Goal: Task Accomplishment & Management: Use online tool/utility

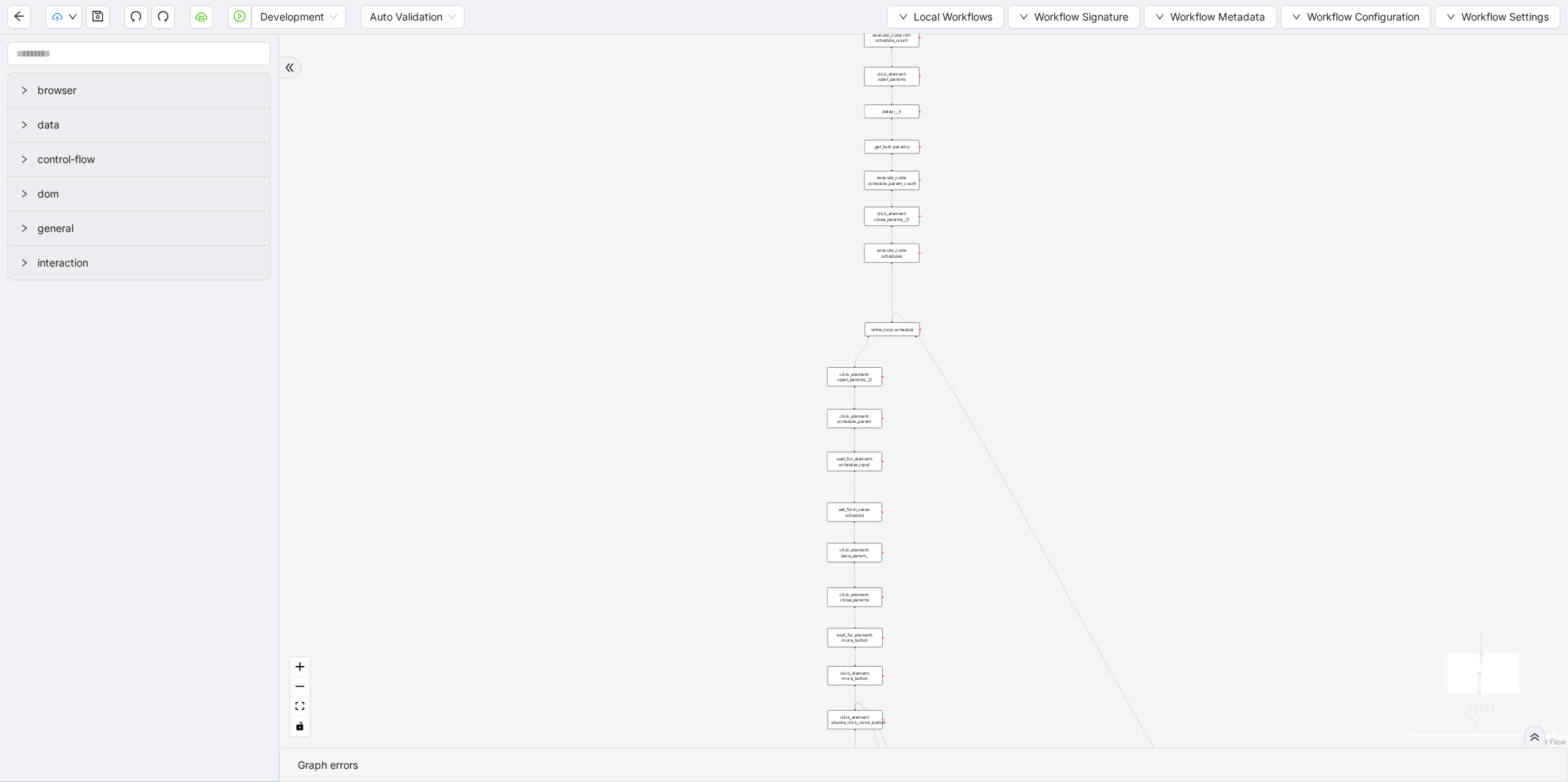
drag, startPoint x: 930, startPoint y: 159, endPoint x: 799, endPoint y: 376, distance: 253.5
click at [779, 426] on div "trigger new_tab: wait_until_loaded: wait_for_element: param_menu click_element:…" at bounding box center [924, 391] width 1289 height 713
drag, startPoint x: 774, startPoint y: 79, endPoint x: 760, endPoint y: 339, distance: 260.4
click at [760, 339] on div "trigger new_tab: wait_until_loaded: wait_for_element: param_menu click_element:…" at bounding box center [924, 391] width 1289 height 713
drag, startPoint x: 748, startPoint y: 233, endPoint x: 741, endPoint y: 362, distance: 129.2
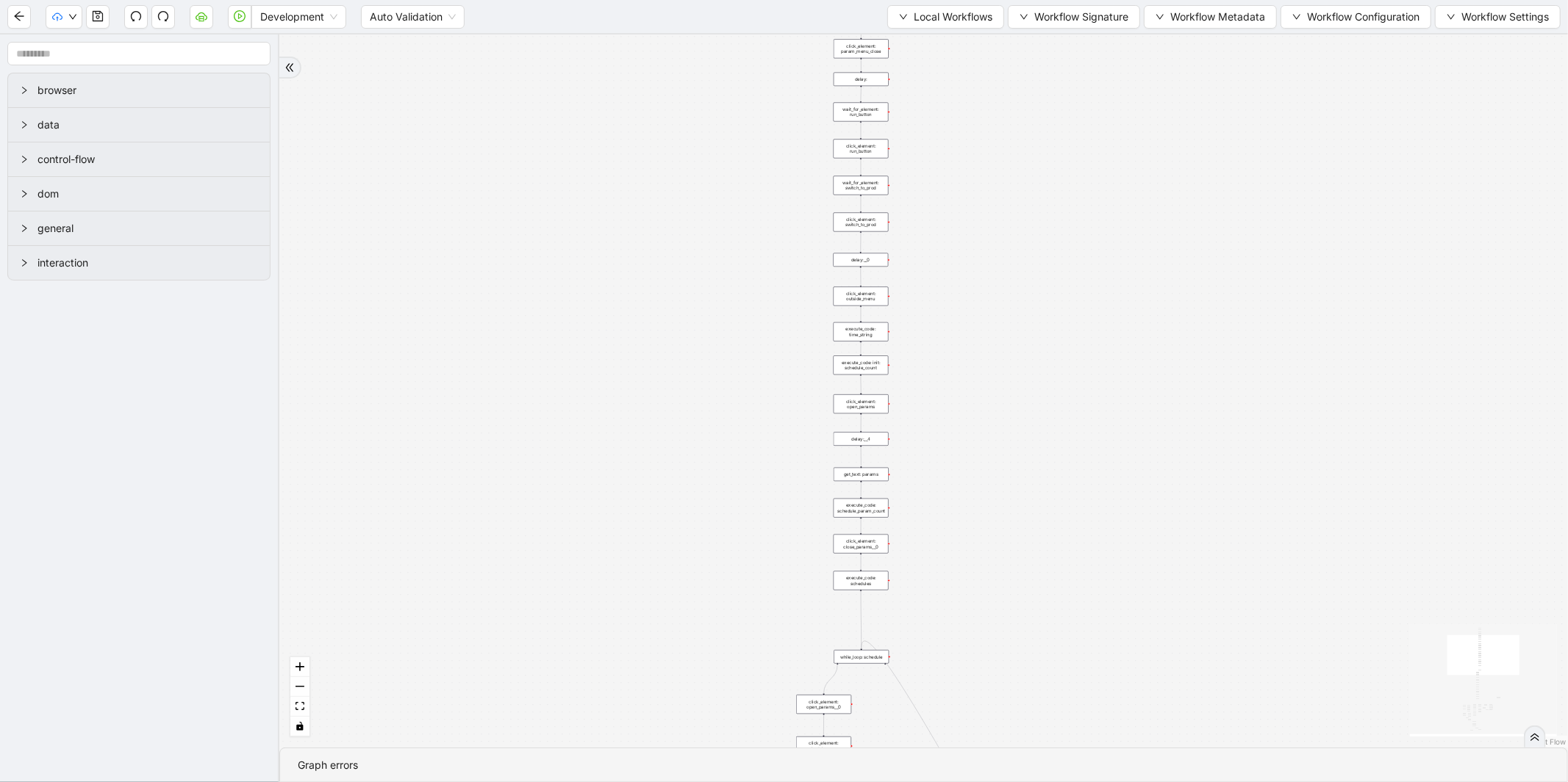
click at [741, 362] on div "trigger new_tab: wait_until_loaded: wait_for_element: param_menu click_element:…" at bounding box center [924, 391] width 1289 height 713
drag, startPoint x: 726, startPoint y: 121, endPoint x: 745, endPoint y: 358, distance: 237.8
click at [724, 431] on div "trigger new_tab: wait_until_loaded: wait_for_element: param_menu click_element:…" at bounding box center [924, 391] width 1289 height 713
click at [937, 16] on span "Local Workflows" at bounding box center [953, 17] width 79 height 16
click at [913, 44] on span "Select" at bounding box center [938, 44] width 95 height 16
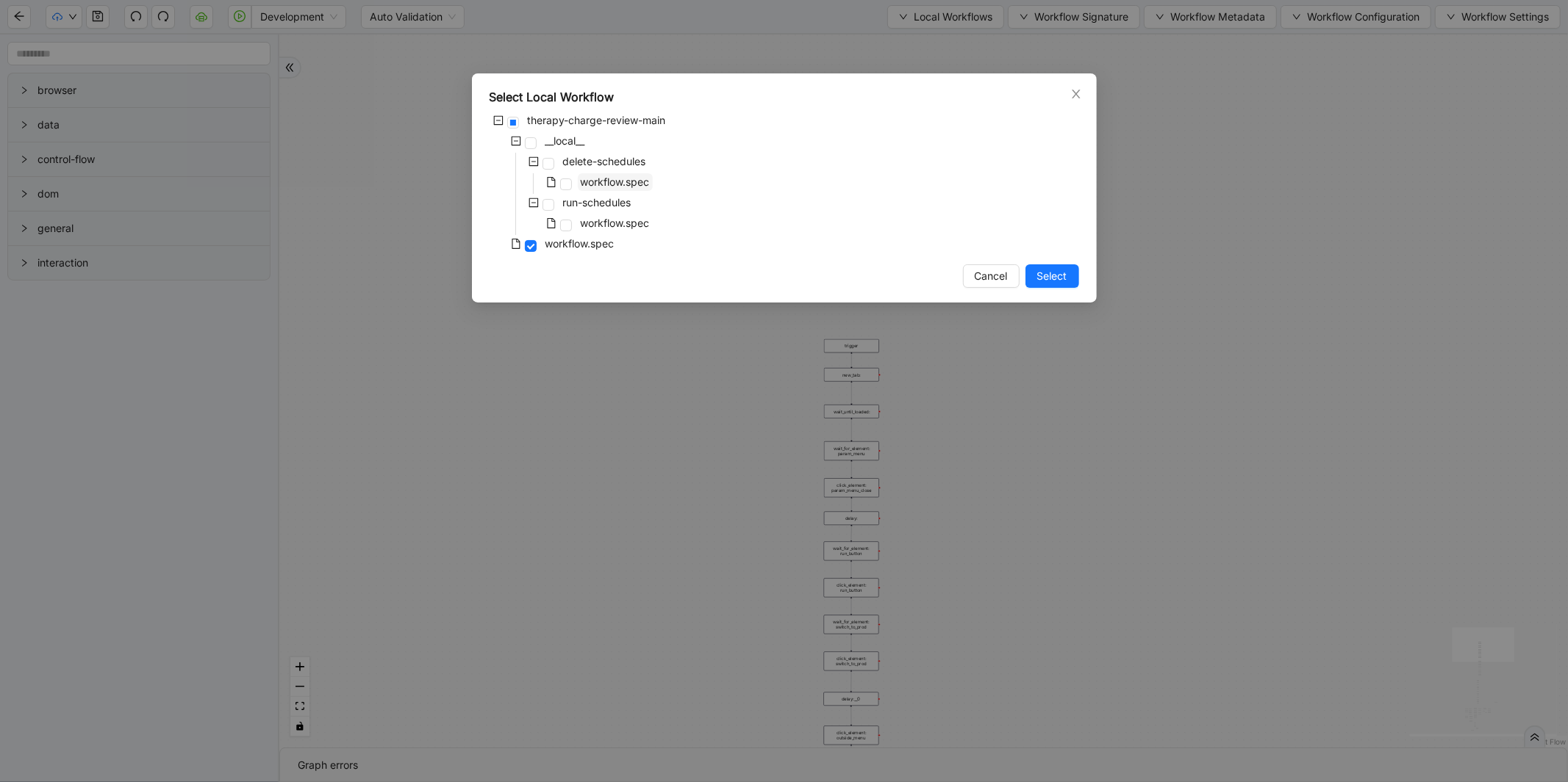
click at [610, 181] on span "workflow.spec" at bounding box center [615, 182] width 69 height 12
click at [1062, 285] on button "Select" at bounding box center [1052, 276] width 53 height 24
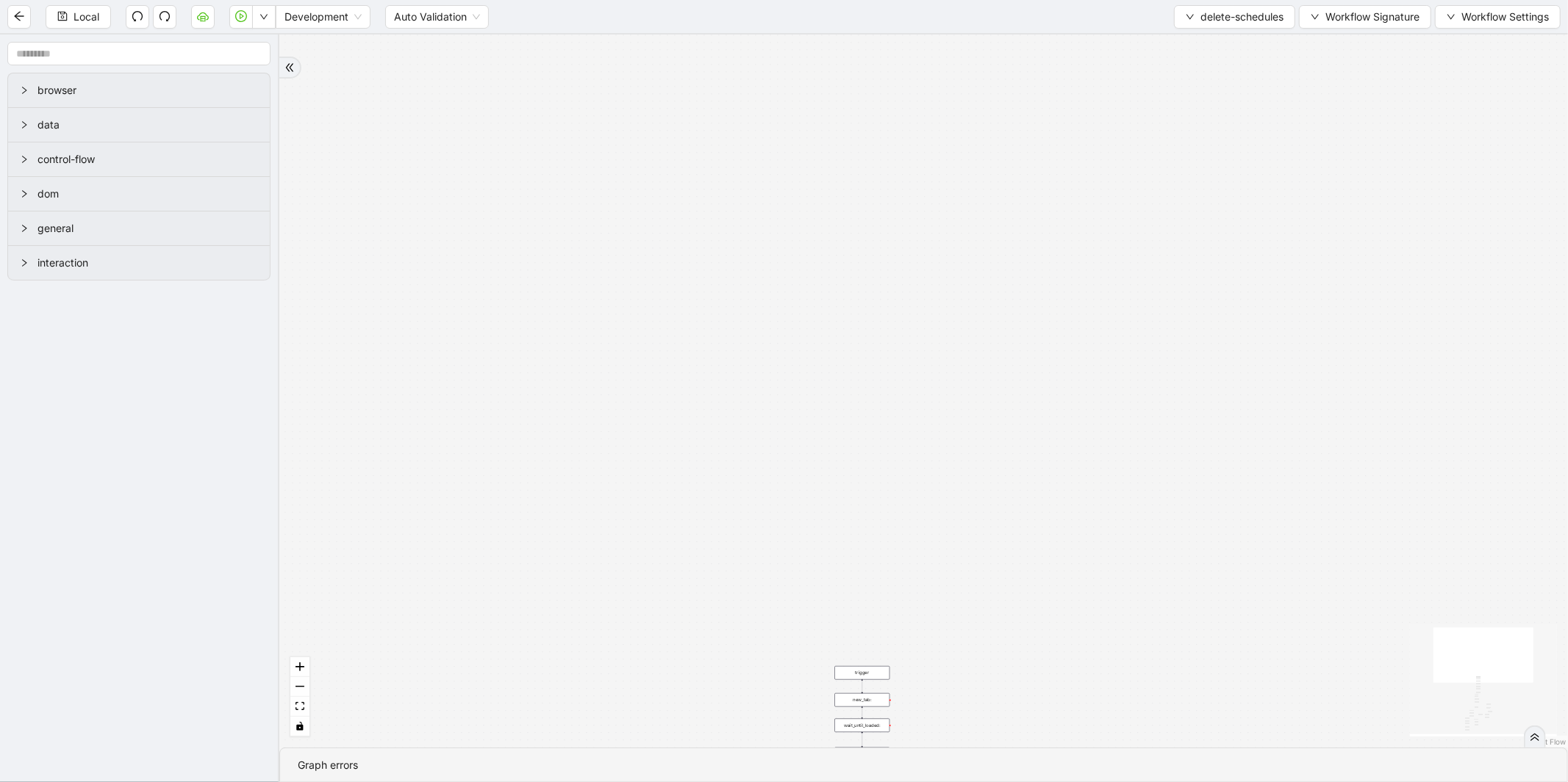
drag, startPoint x: 603, startPoint y: 278, endPoint x: 718, endPoint y: 346, distance: 133.6
click at [769, 338] on div "loopFrom has_cancel fallback is_required_schedule has_next_row fallback has_nex…" at bounding box center [924, 391] width 1289 height 713
drag, startPoint x: 579, startPoint y: 520, endPoint x: 600, endPoint y: 246, distance: 274.8
click at [600, 246] on div "loopFrom has_cancel fallback is_required_schedule has_next_row fallback has_nex…" at bounding box center [924, 391] width 1289 height 713
click at [560, 186] on div "loopFrom has_cancel fallback is_required_schedule has_next_row fallback has_nex…" at bounding box center [924, 391] width 1289 height 713
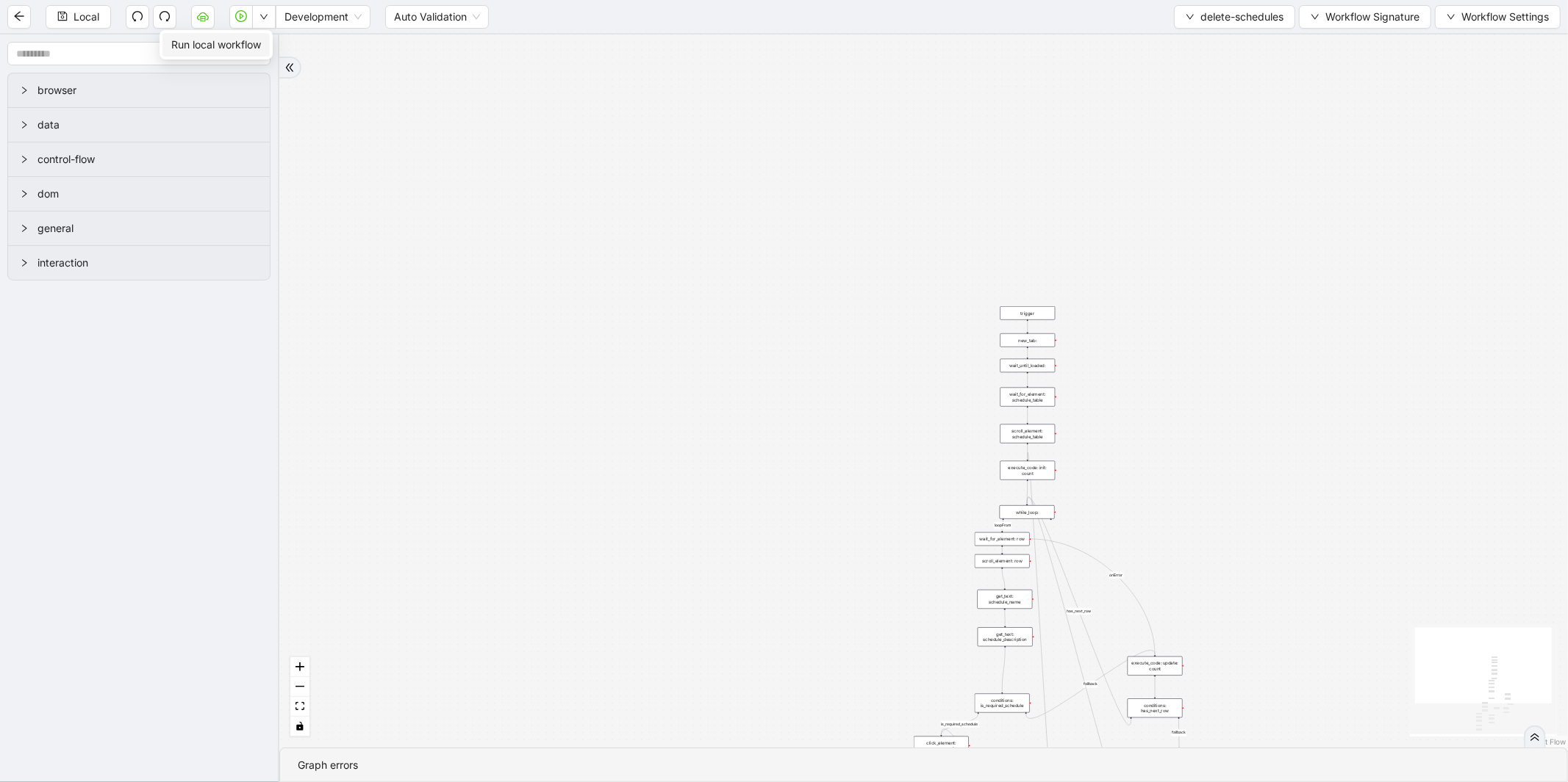
click at [250, 47] on span "Run local workflow" at bounding box center [215, 44] width 89 height 16
click at [1241, 27] on button "delete-schedules" at bounding box center [1234, 17] width 121 height 24
click at [1229, 39] on span "Select" at bounding box center [1231, 44] width 99 height 16
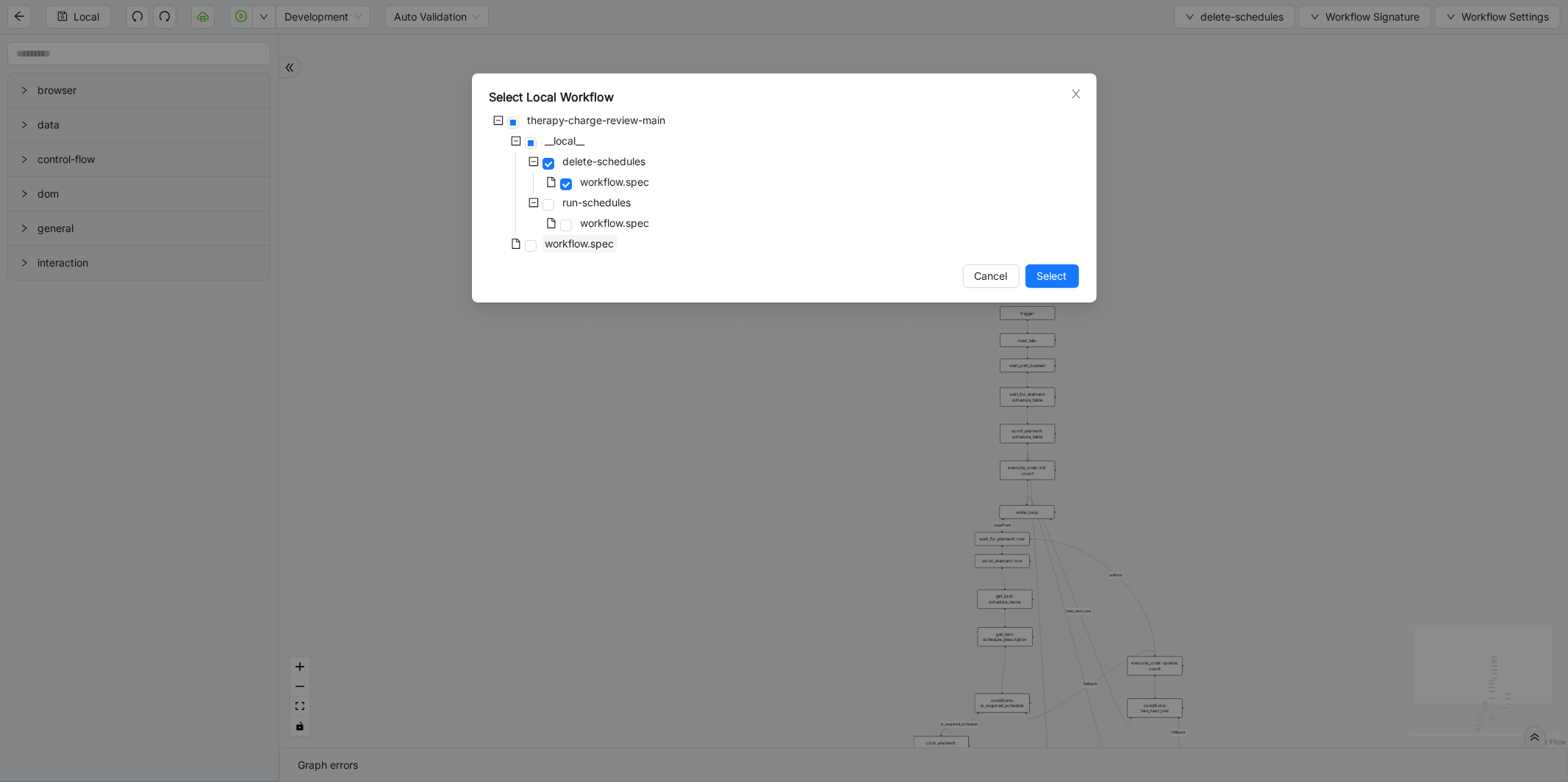
click at [615, 244] on span "workflow.spec" at bounding box center [579, 243] width 69 height 12
click at [1063, 269] on span "Select" at bounding box center [1052, 275] width 30 height 16
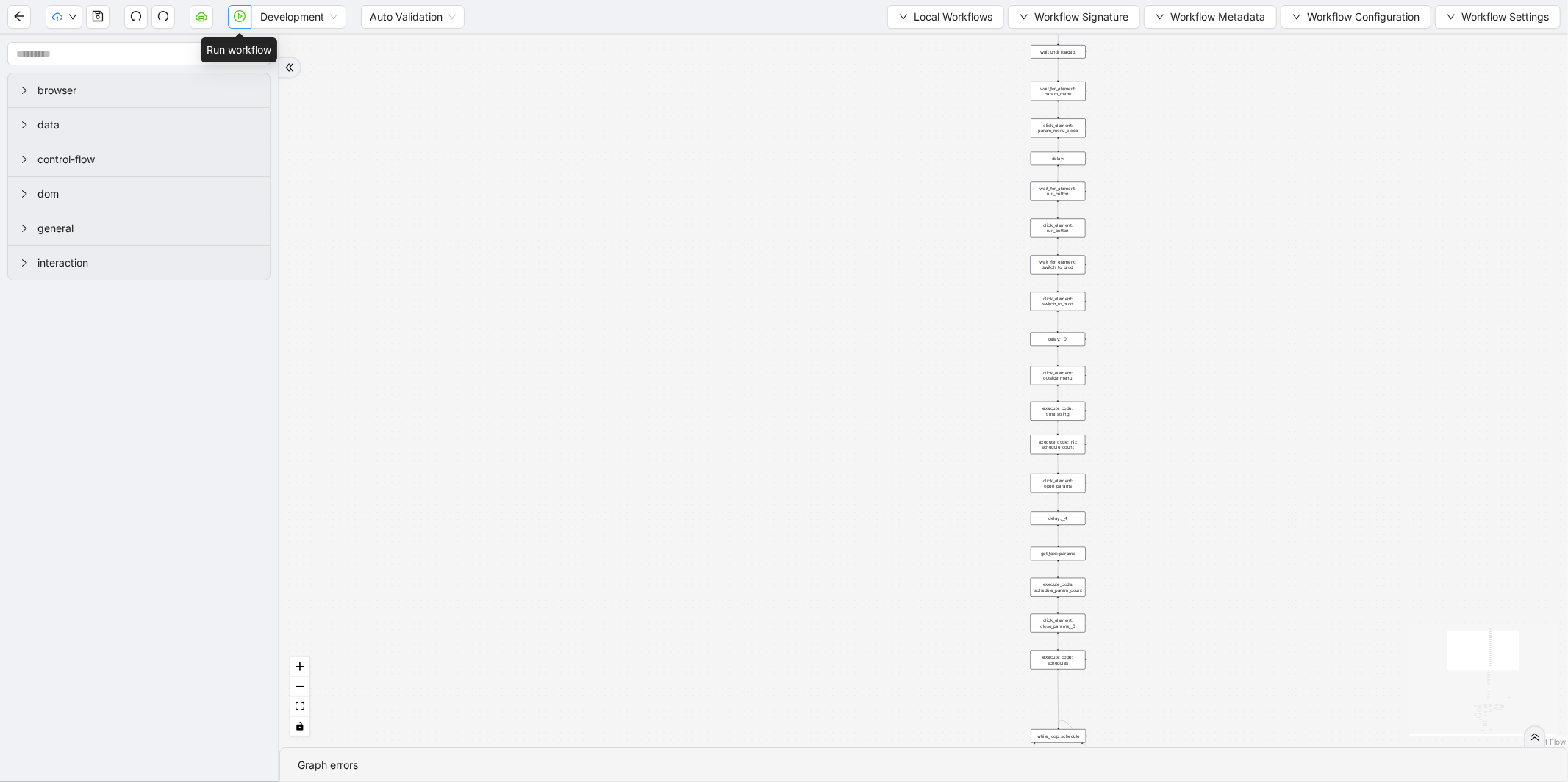
click at [238, 17] on icon "play-circle" at bounding box center [240, 16] width 5 height 6
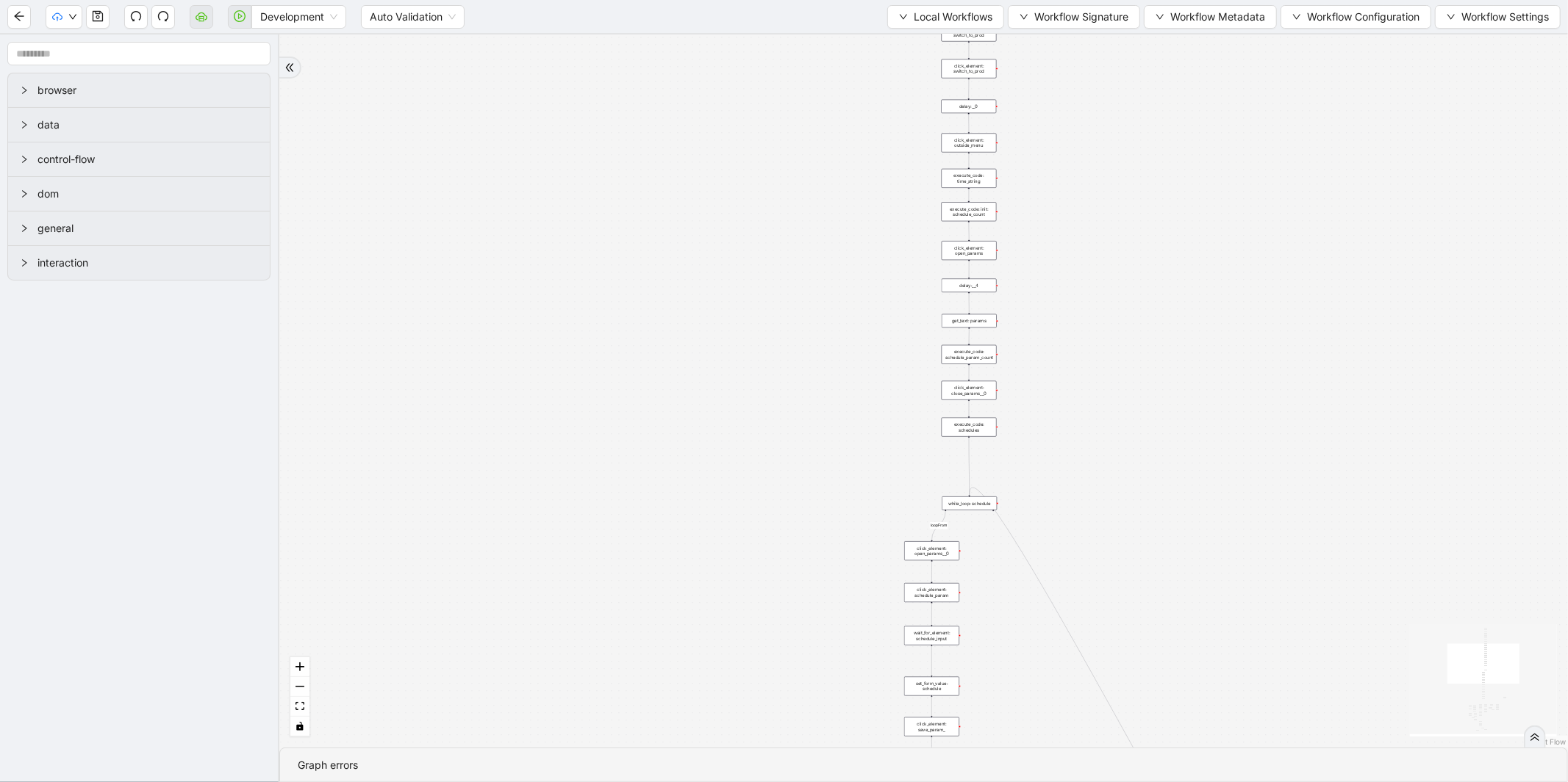
drag, startPoint x: 747, startPoint y: 407, endPoint x: 620, endPoint y: 4, distance: 422.5
click at [620, 5] on section "Development Auto Validation Local Workflows Workflow Signature Workflow Metadat…" at bounding box center [784, 391] width 1568 height 782
drag, startPoint x: 665, startPoint y: 290, endPoint x: 634, endPoint y: 93, distance: 199.4
click at [640, 124] on div "fallback enable_retry has_error fallback is_selected fallback create_schedule_d…" at bounding box center [924, 391] width 1289 height 713
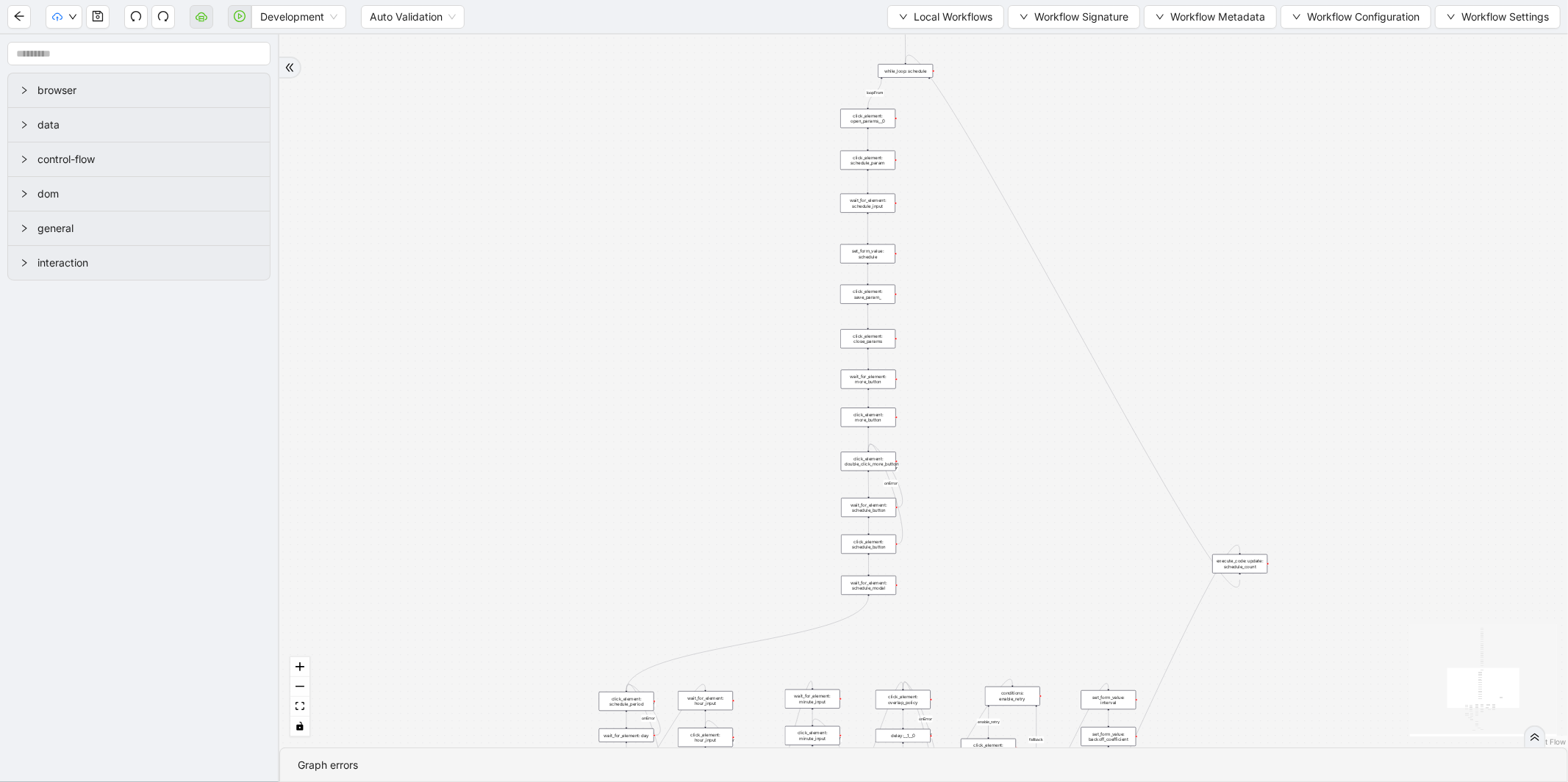
drag, startPoint x: 634, startPoint y: 423, endPoint x: 626, endPoint y: 123, distance: 300.1
click at [626, 127] on div "fallback enable_retry has_error fallback is_selected fallback create_schedule_d…" at bounding box center [924, 391] width 1289 height 713
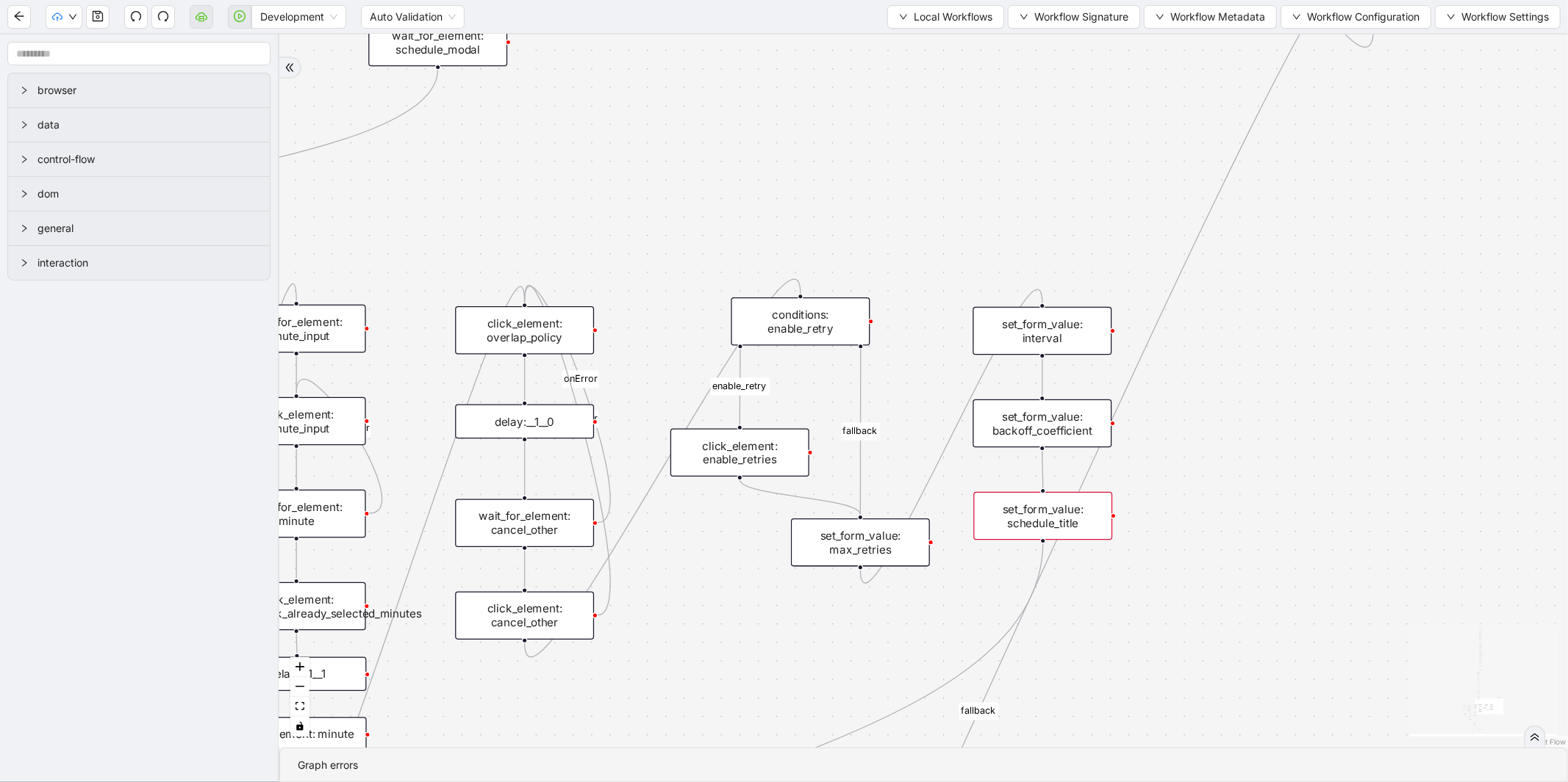
click at [1039, 516] on div "set_form_value: schedule_title" at bounding box center [1043, 517] width 139 height 49
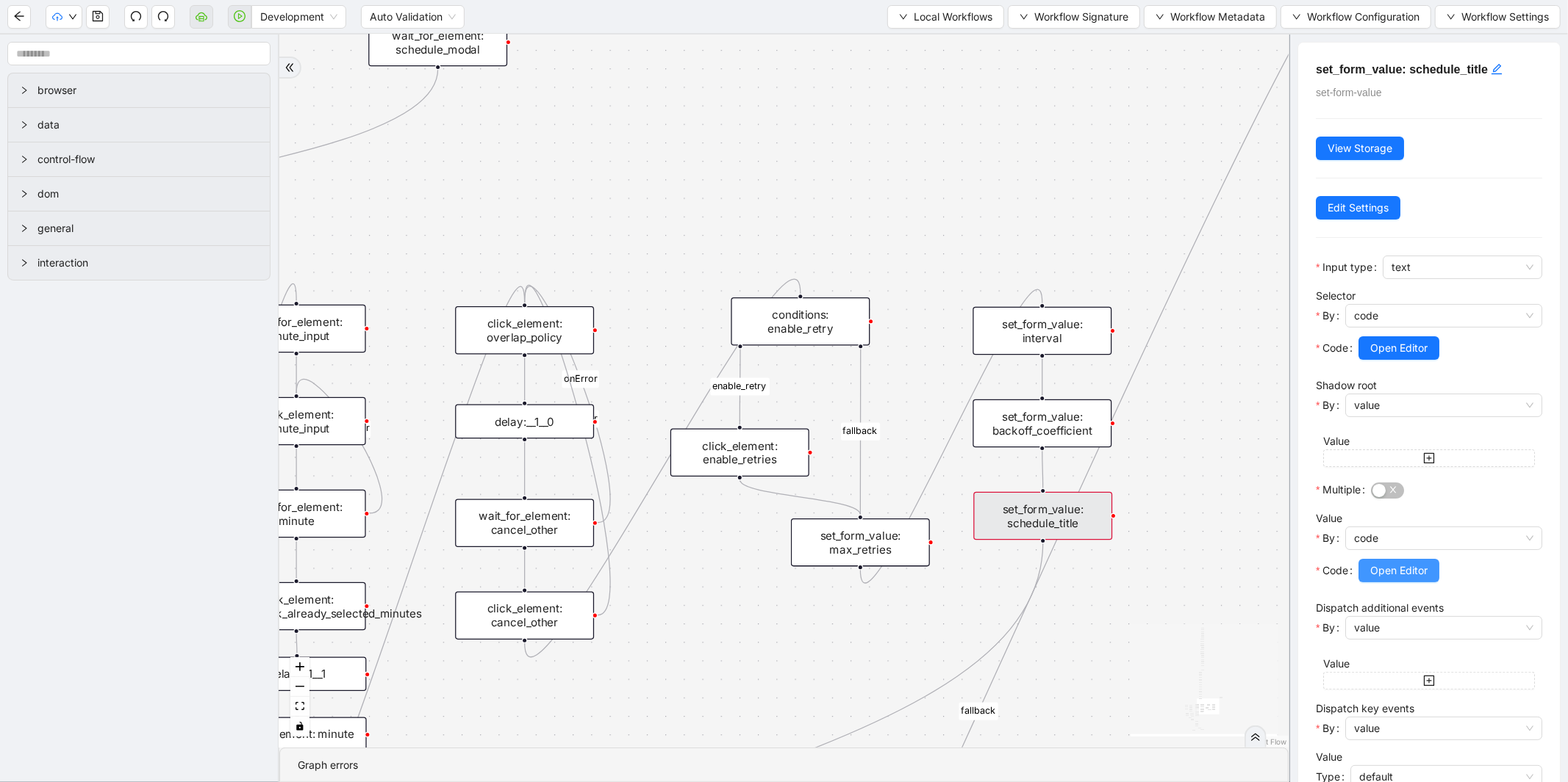
click at [1394, 573] on span "Open Editor" at bounding box center [1399, 571] width 57 height 16
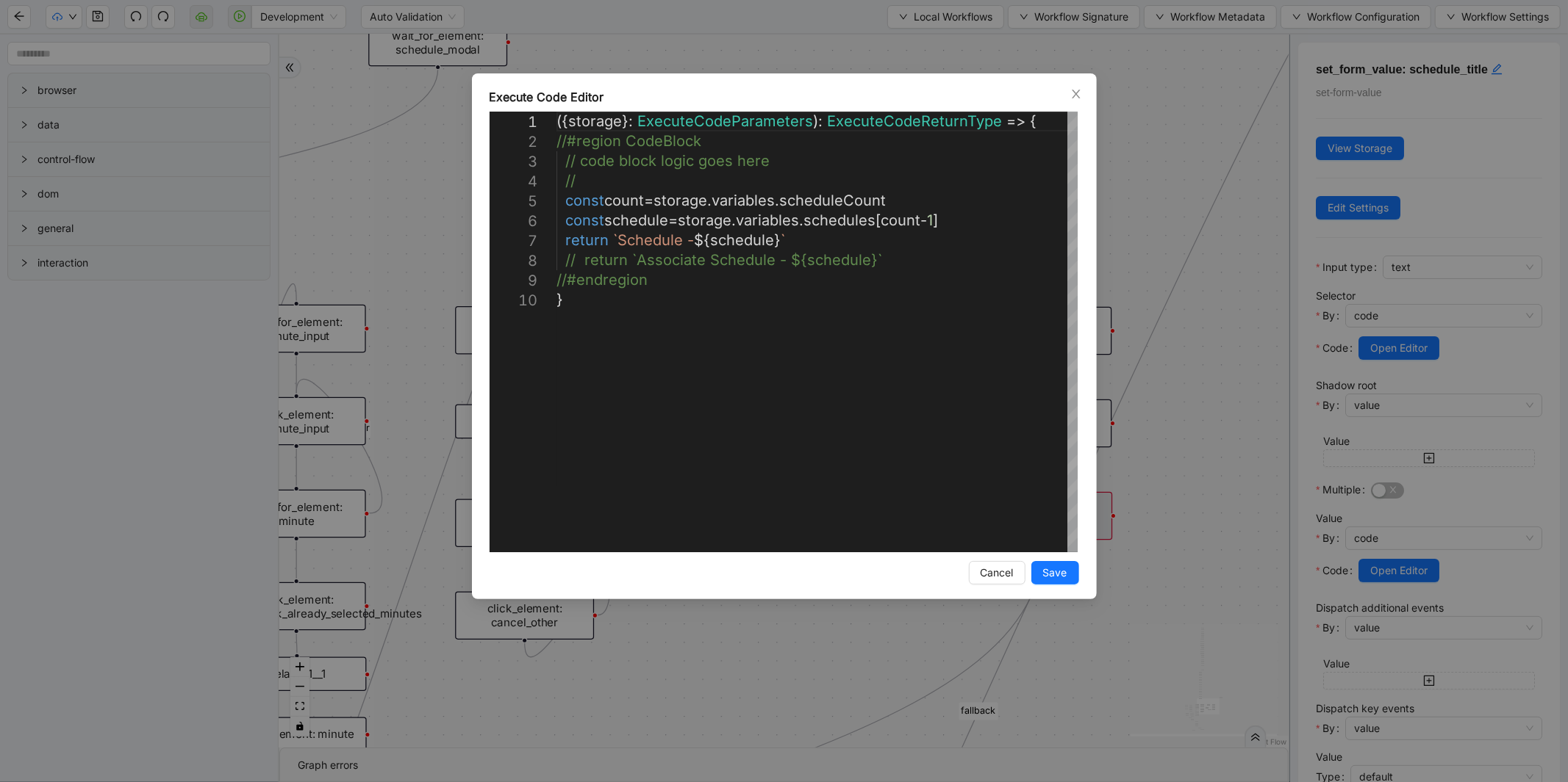
click at [1475, 604] on div "**********" at bounding box center [784, 391] width 1568 height 782
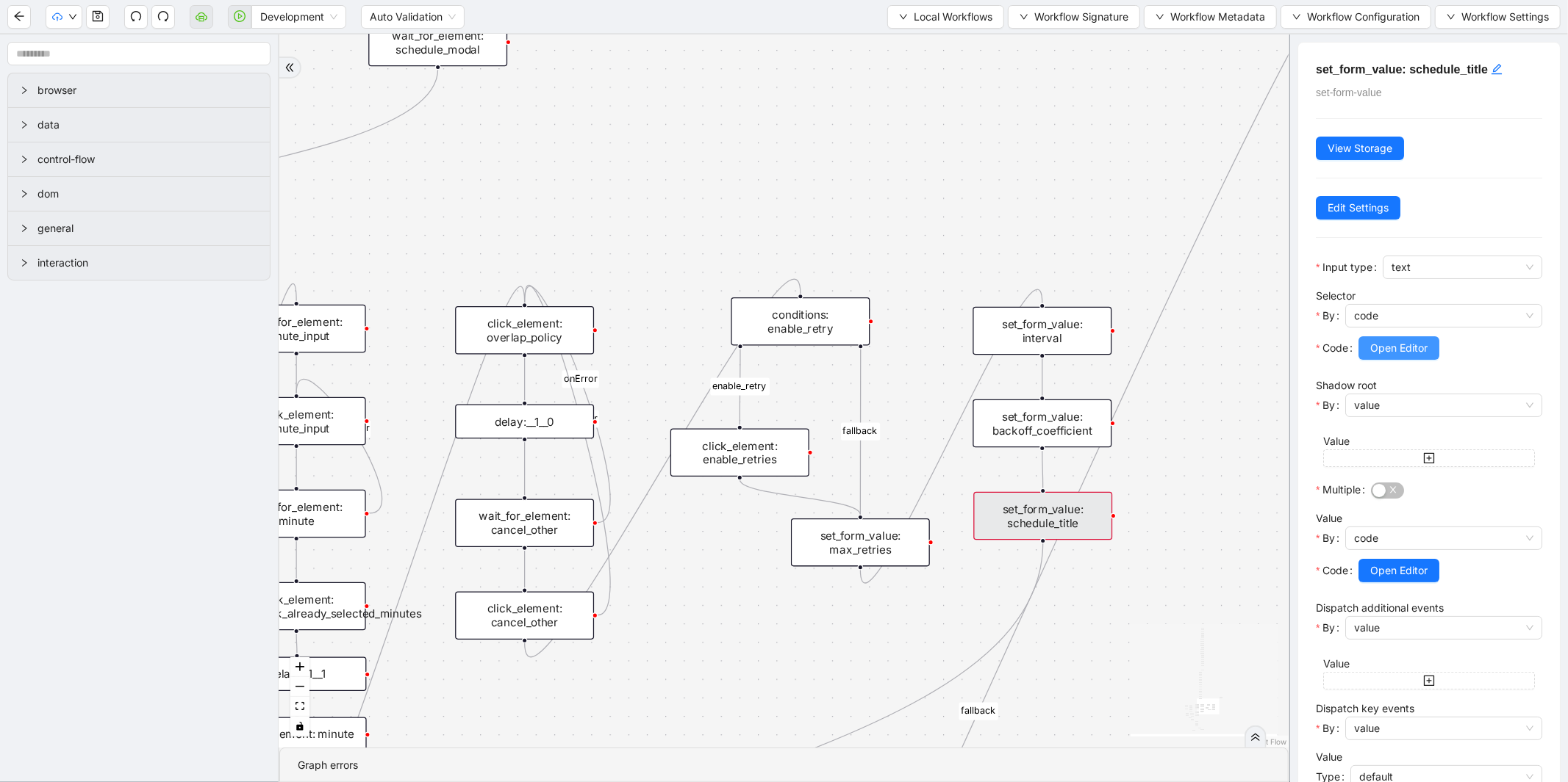
click at [1396, 355] on span "Open Editor" at bounding box center [1399, 348] width 57 height 16
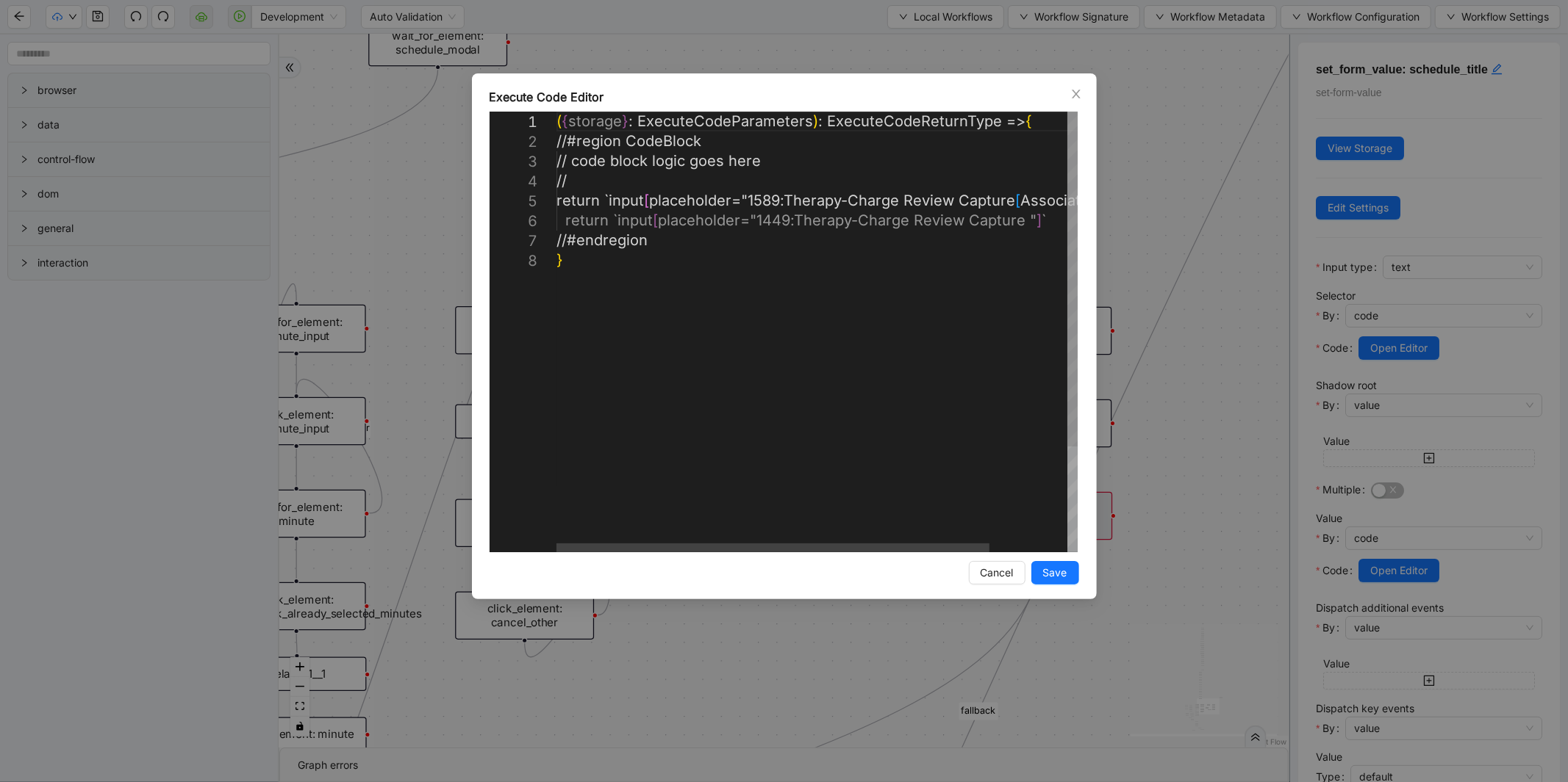
scroll to position [0, 8]
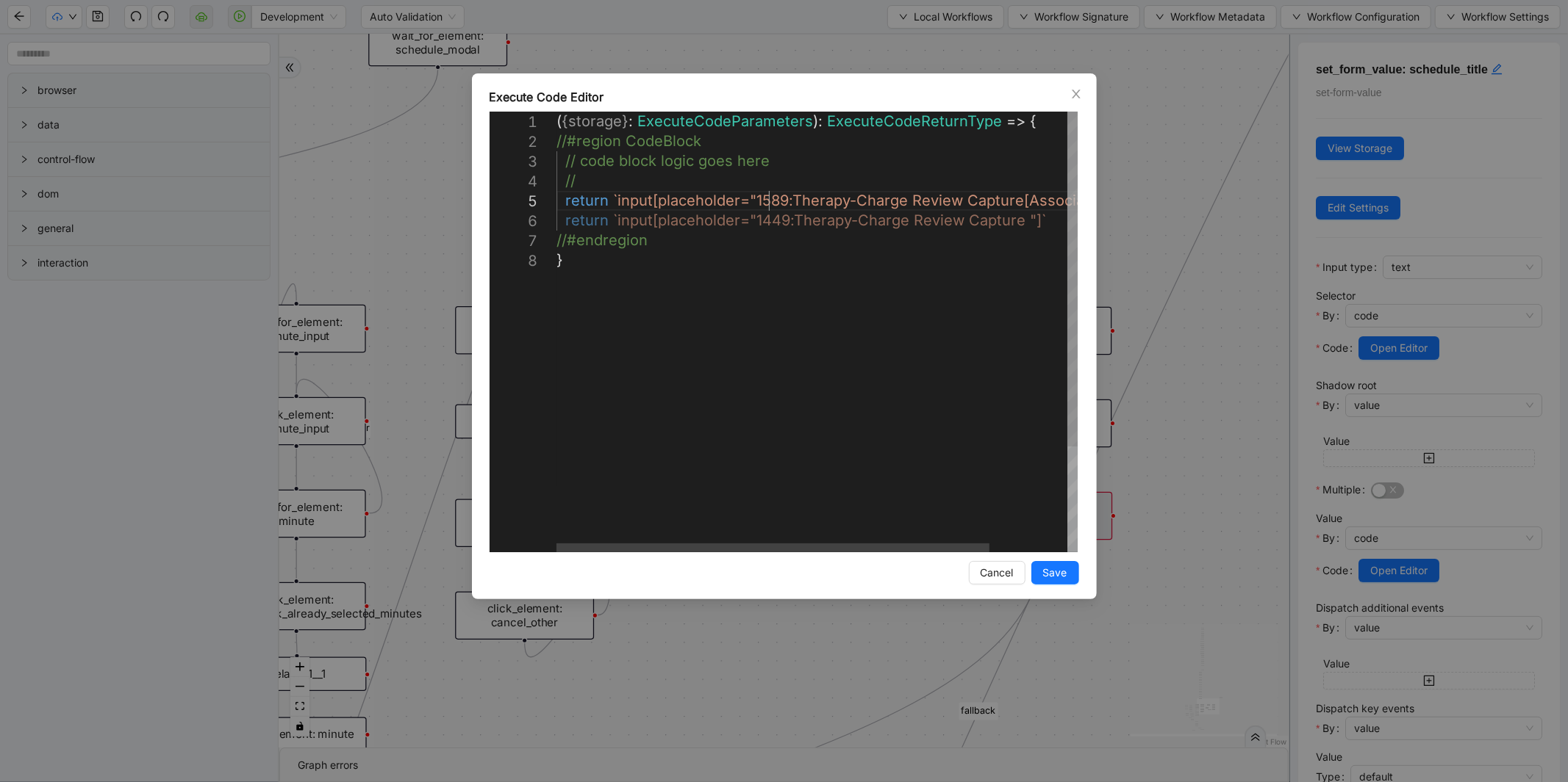
click at [767, 195] on div "( { storage } : ExecuteCodeParameters ): ExecuteCodeReturnType => { //#region C…" at bounding box center [863, 401] width 615 height 580
type textarea "**********"
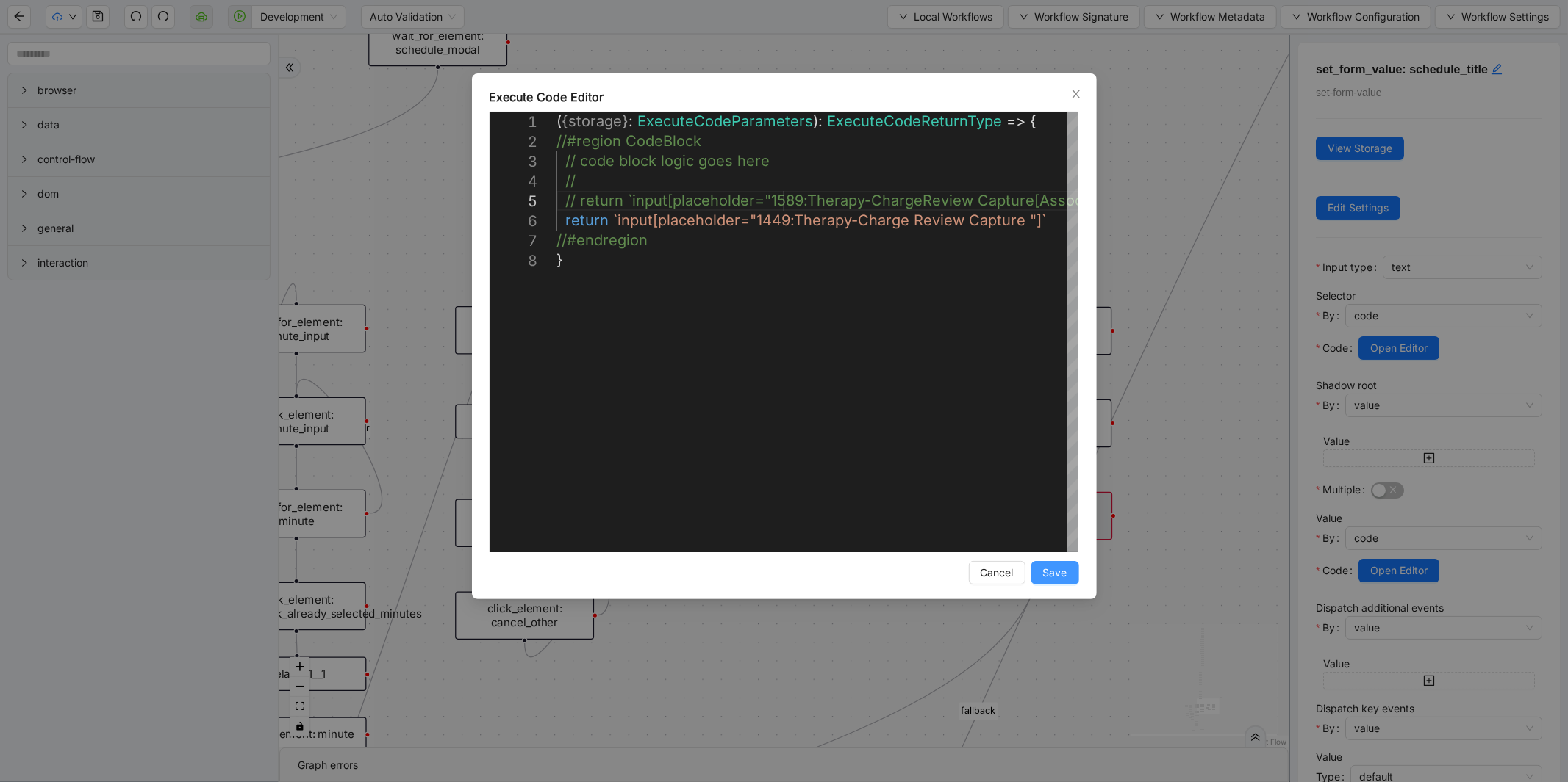
click at [1069, 576] on button "Save" at bounding box center [1055, 573] width 48 height 24
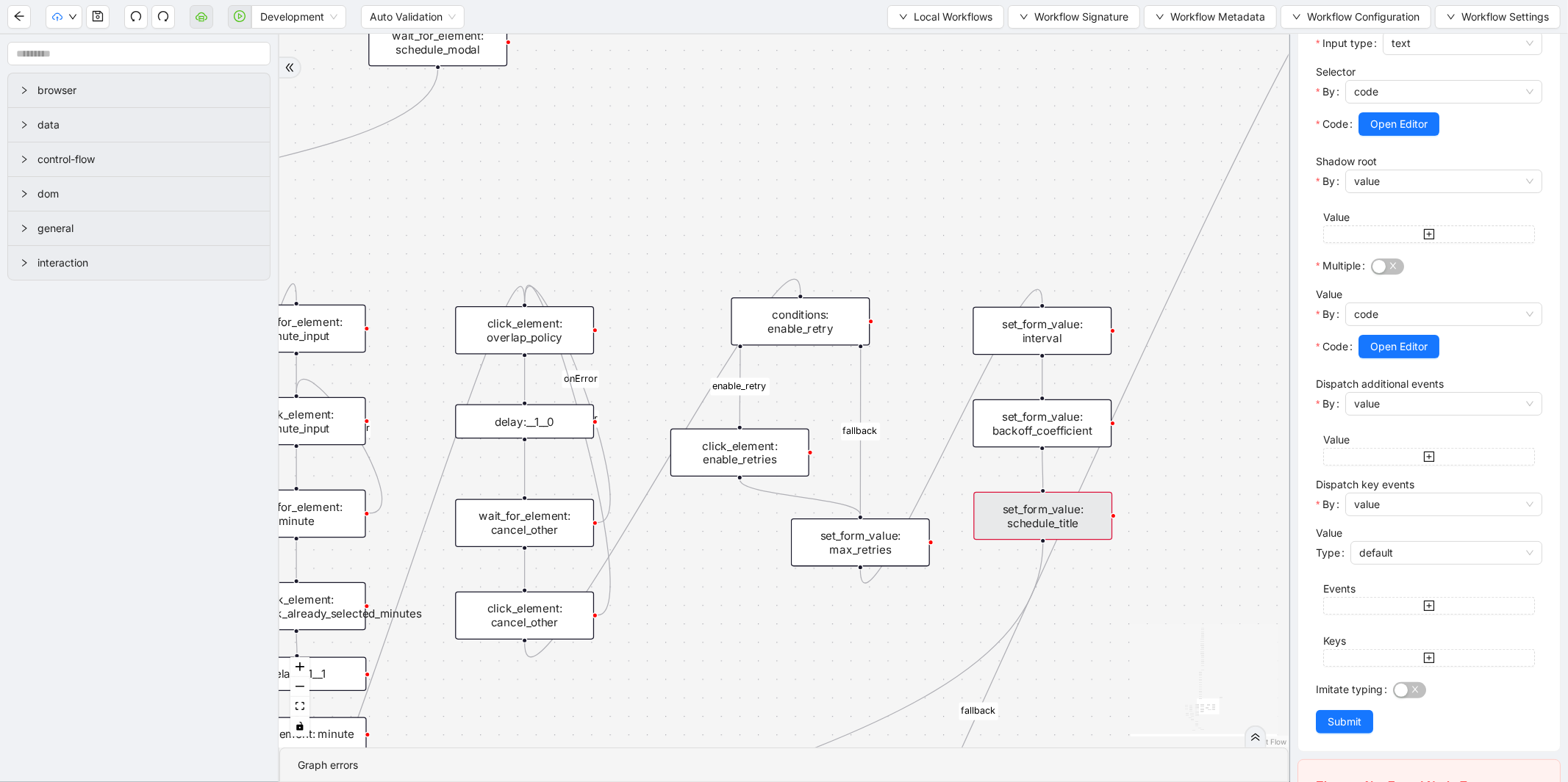
scroll to position [404, 0]
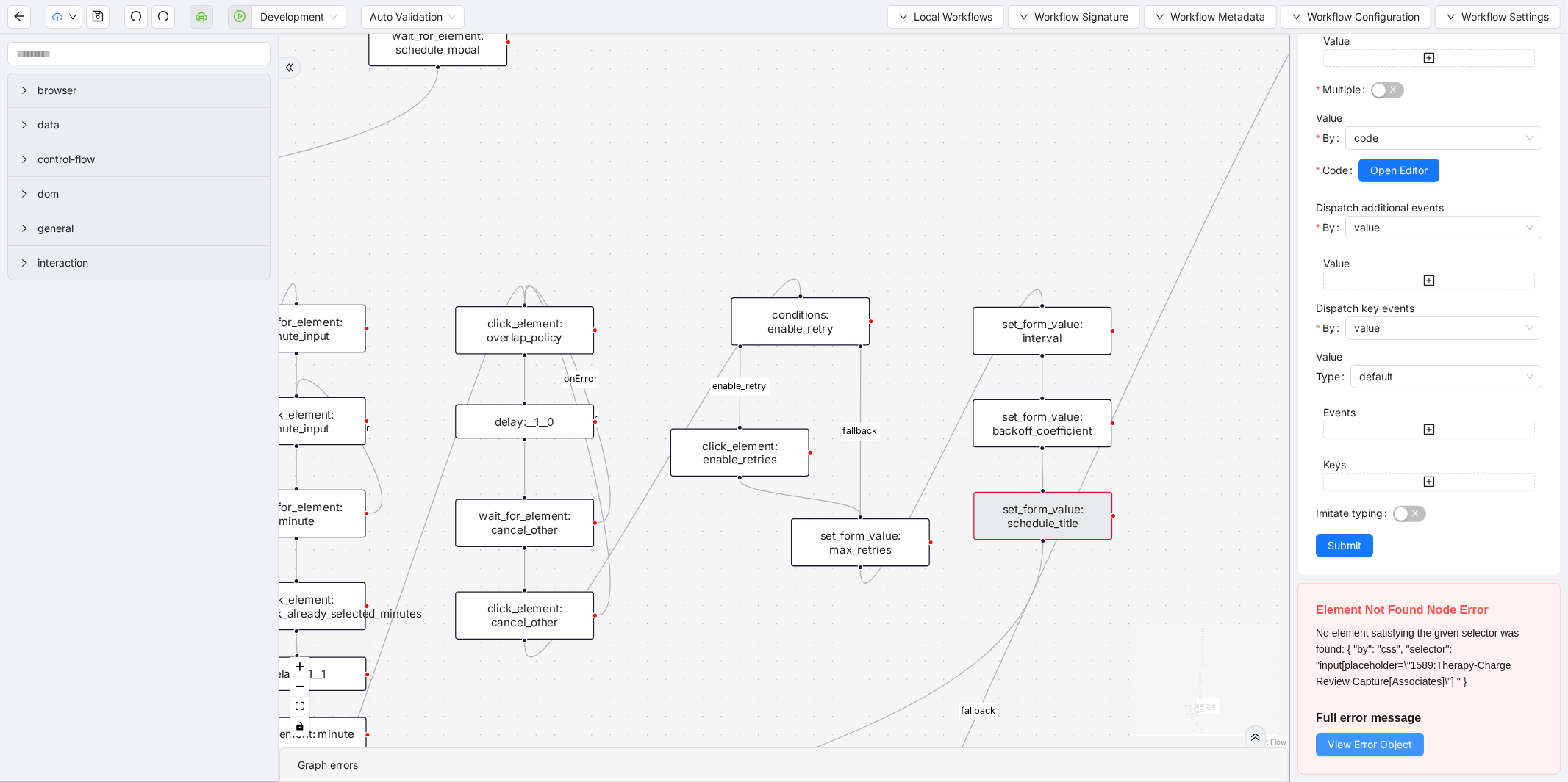
click at [1370, 741] on span "View Error Object" at bounding box center [1370, 745] width 85 height 16
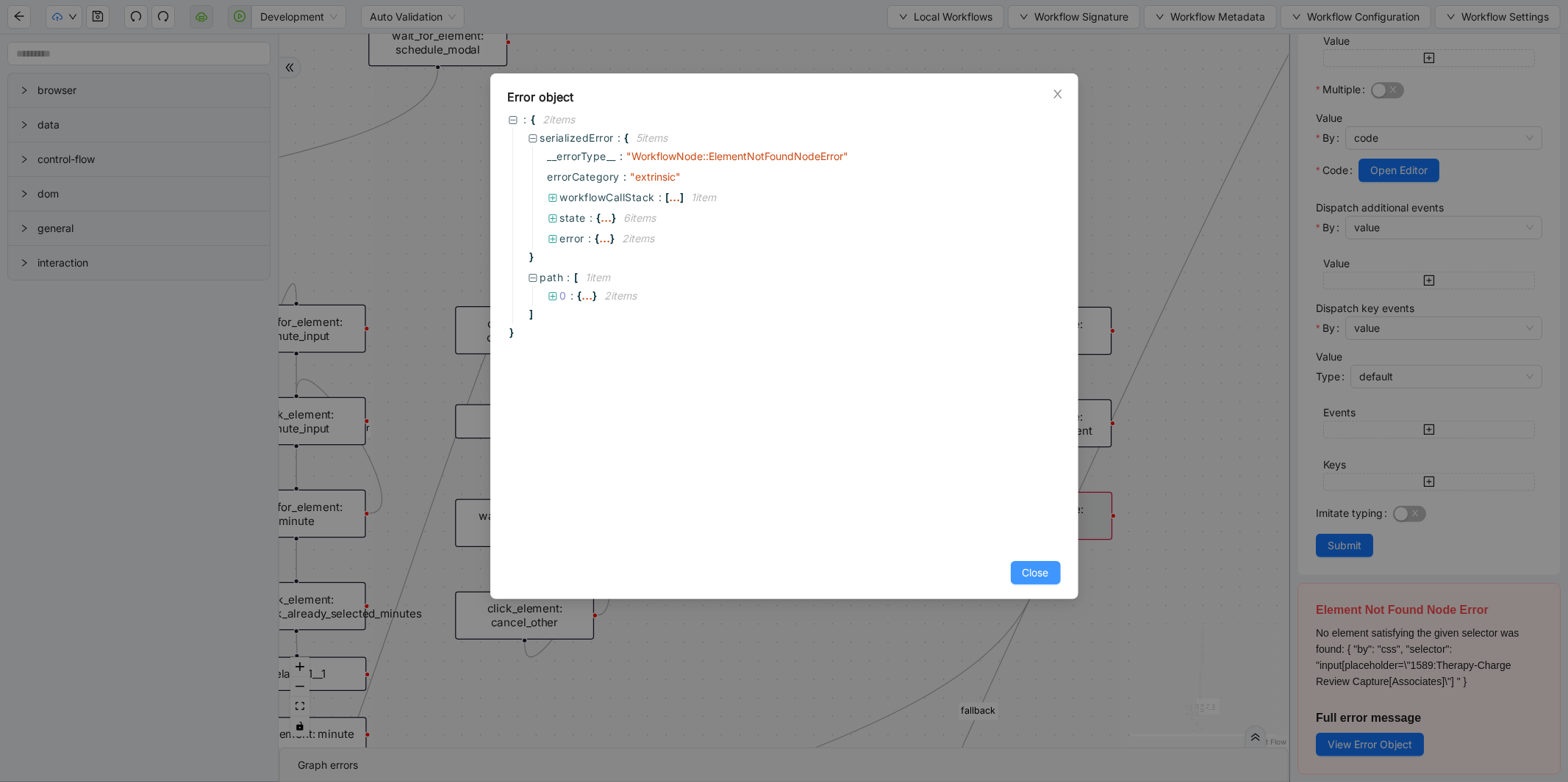
click at [1060, 574] on button "Close" at bounding box center [1035, 573] width 50 height 24
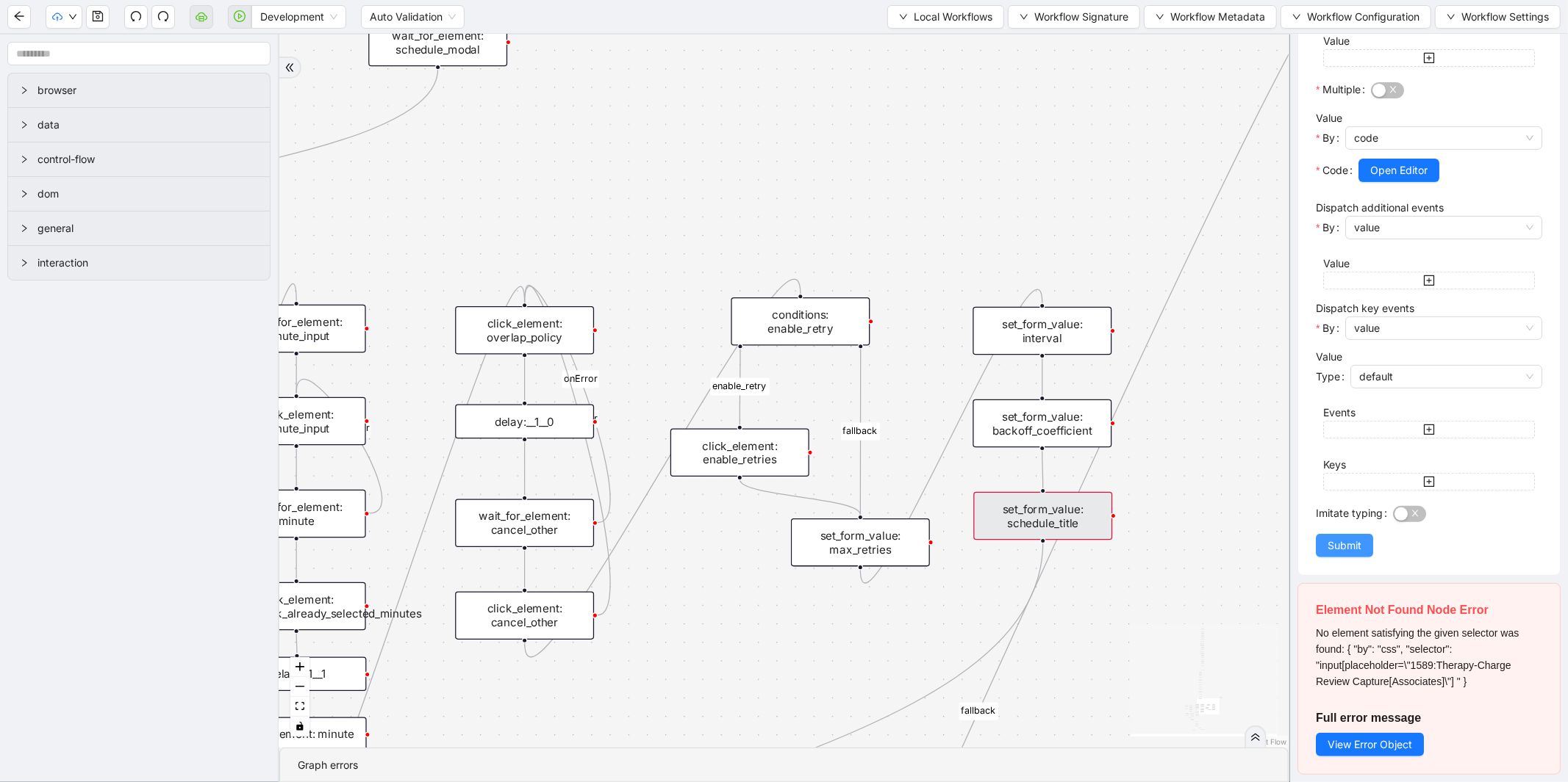
click at [1363, 545] on button "Submit" at bounding box center [1344, 545] width 57 height 24
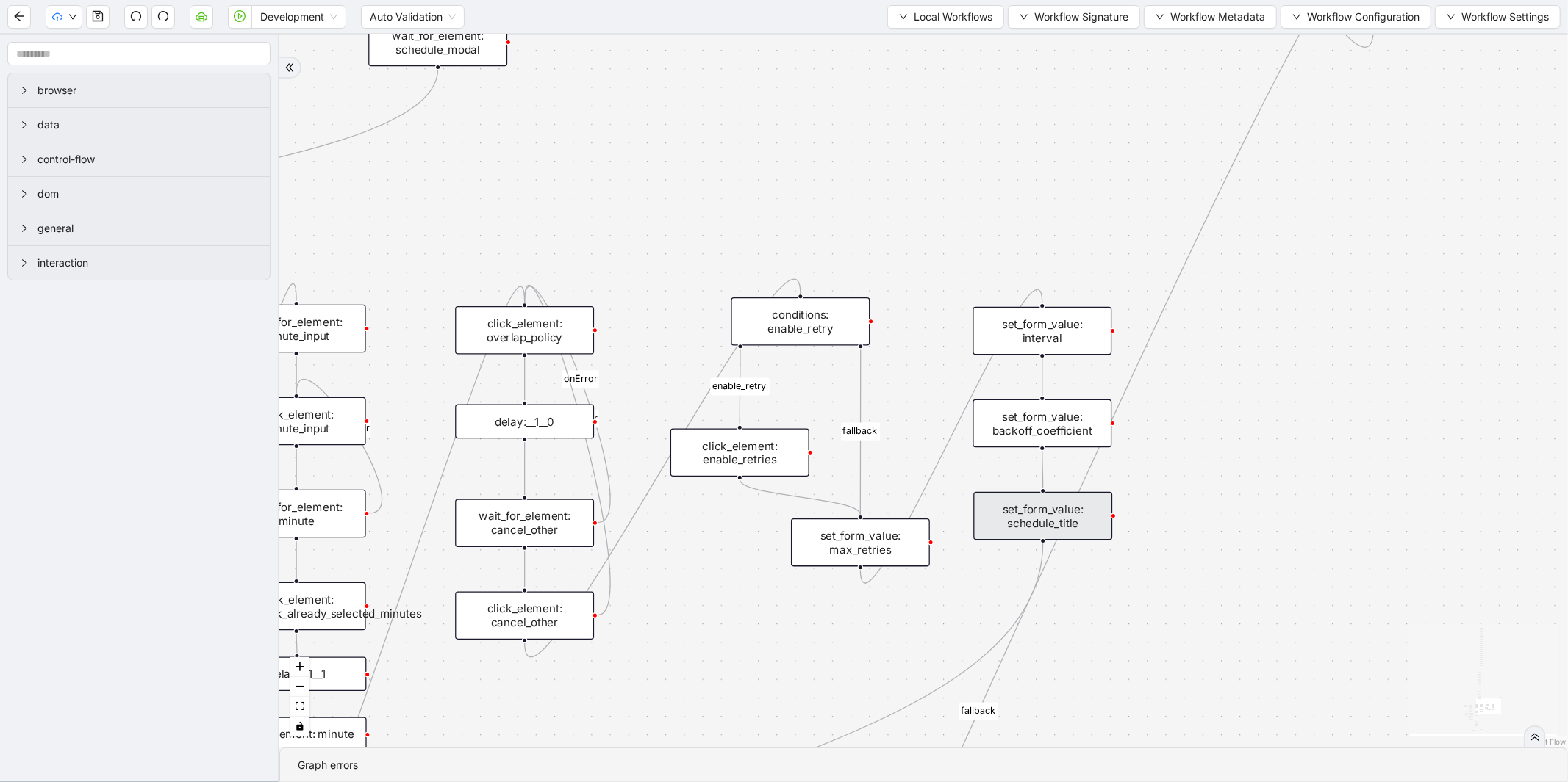
scroll to position [0, 0]
click at [90, 12] on button "button" at bounding box center [98, 17] width 24 height 24
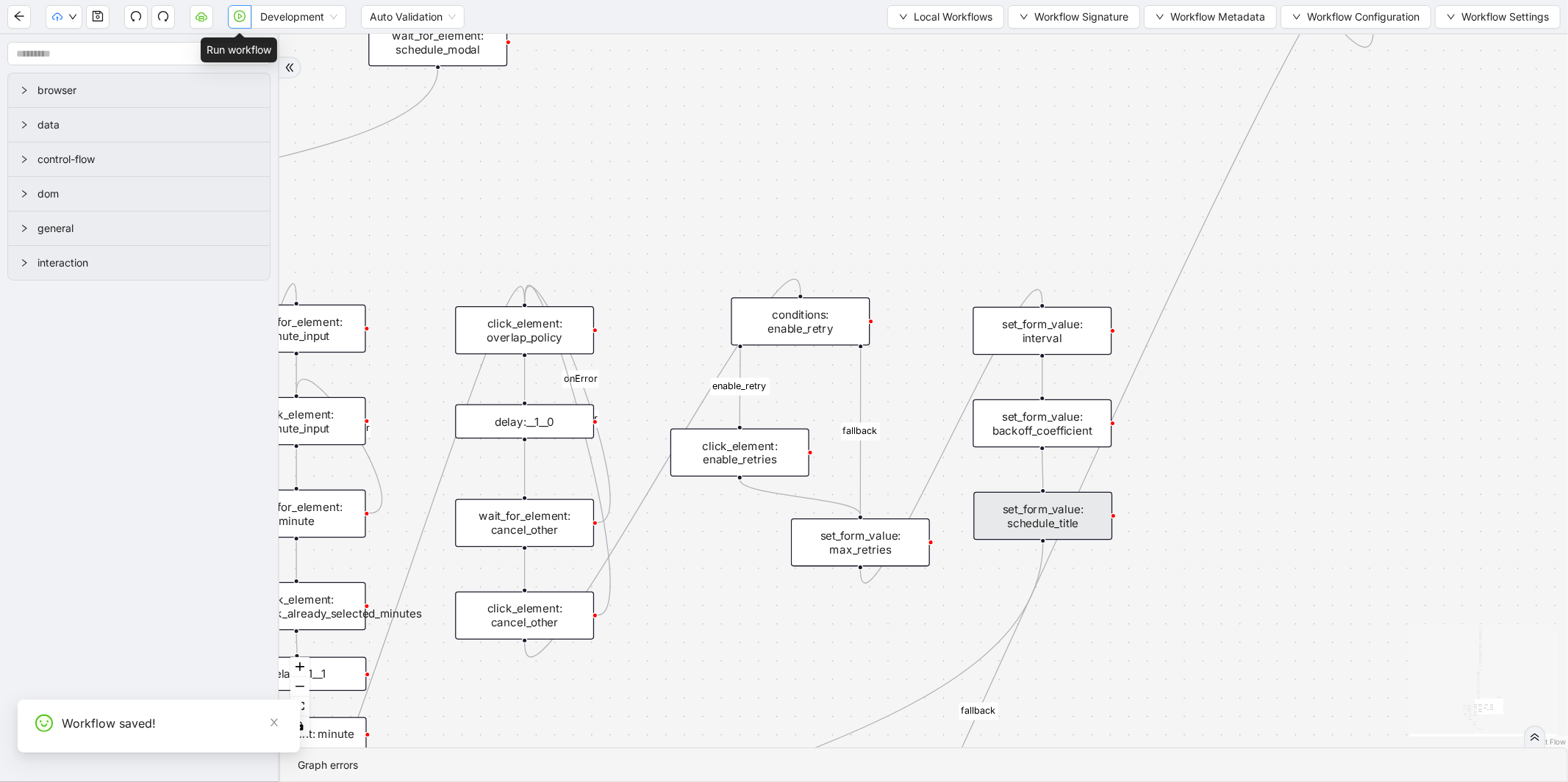
click at [237, 18] on icon "play-circle" at bounding box center [239, 15] width 11 height 11
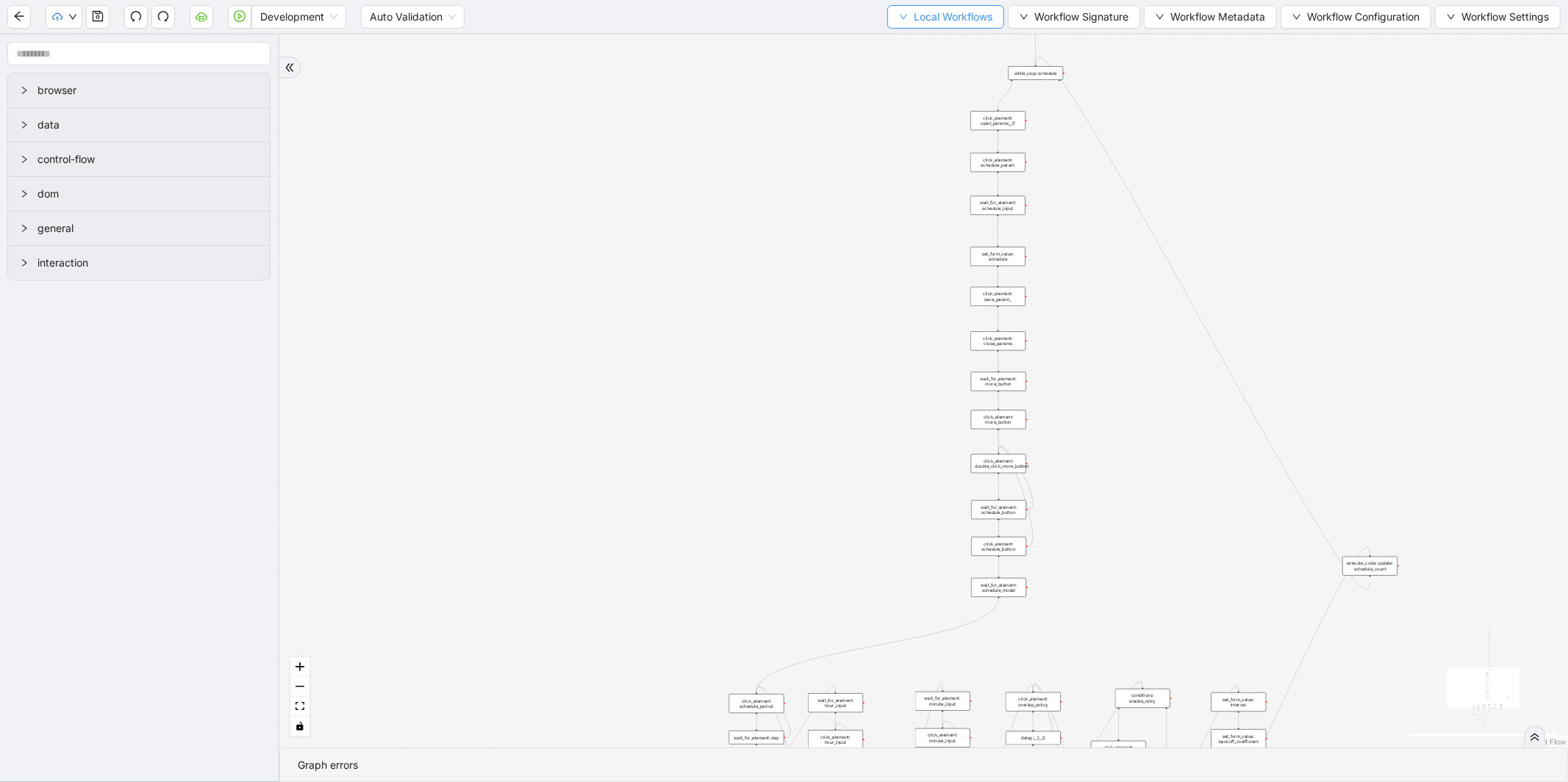
click at [938, 26] on button "Local Workflows" at bounding box center [945, 17] width 117 height 24
click at [921, 42] on span "Select" at bounding box center [938, 44] width 95 height 16
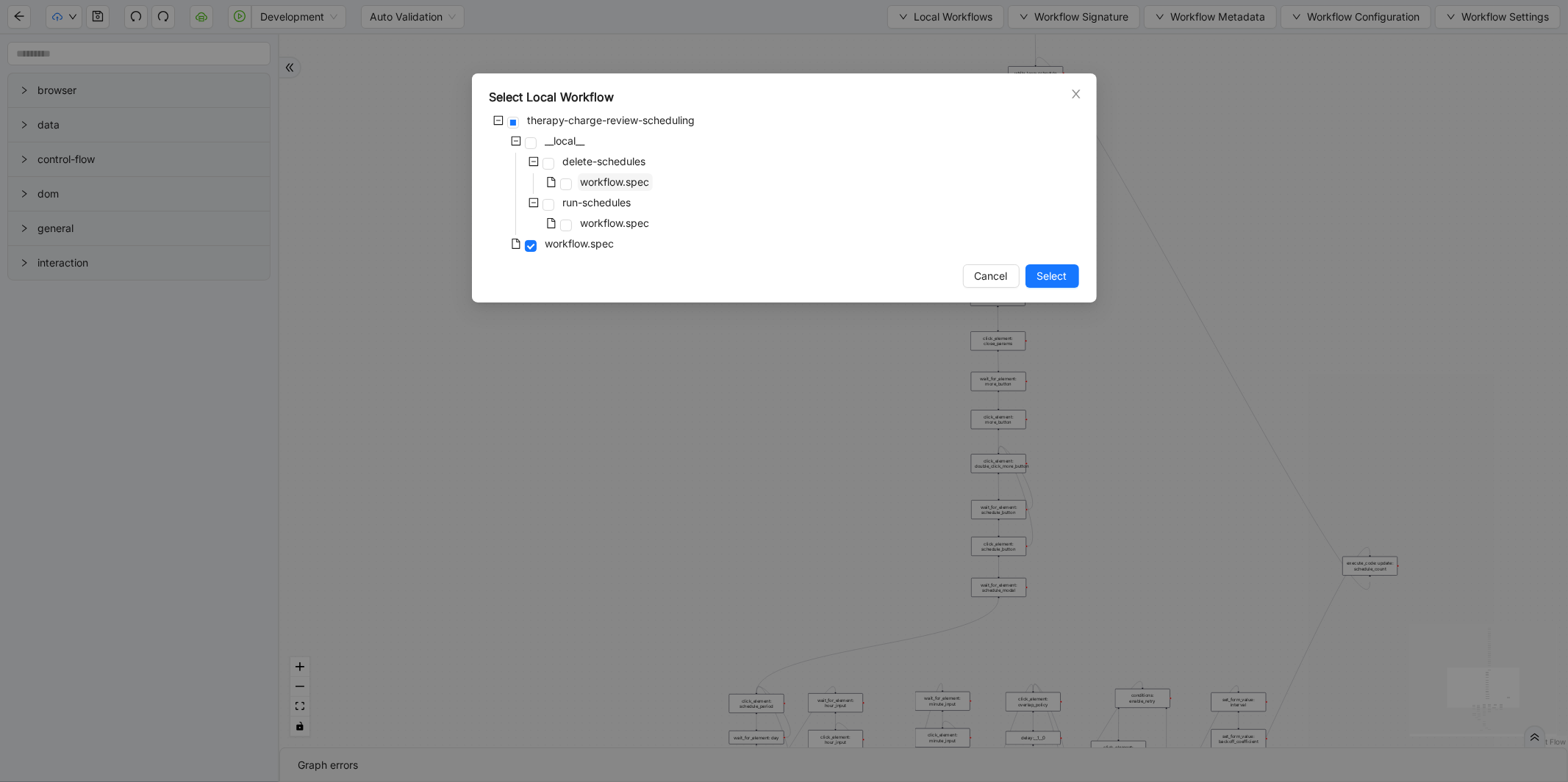
click at [601, 185] on span "workflow.spec" at bounding box center [615, 182] width 69 height 12
click at [1066, 273] on span "Select" at bounding box center [1052, 275] width 30 height 16
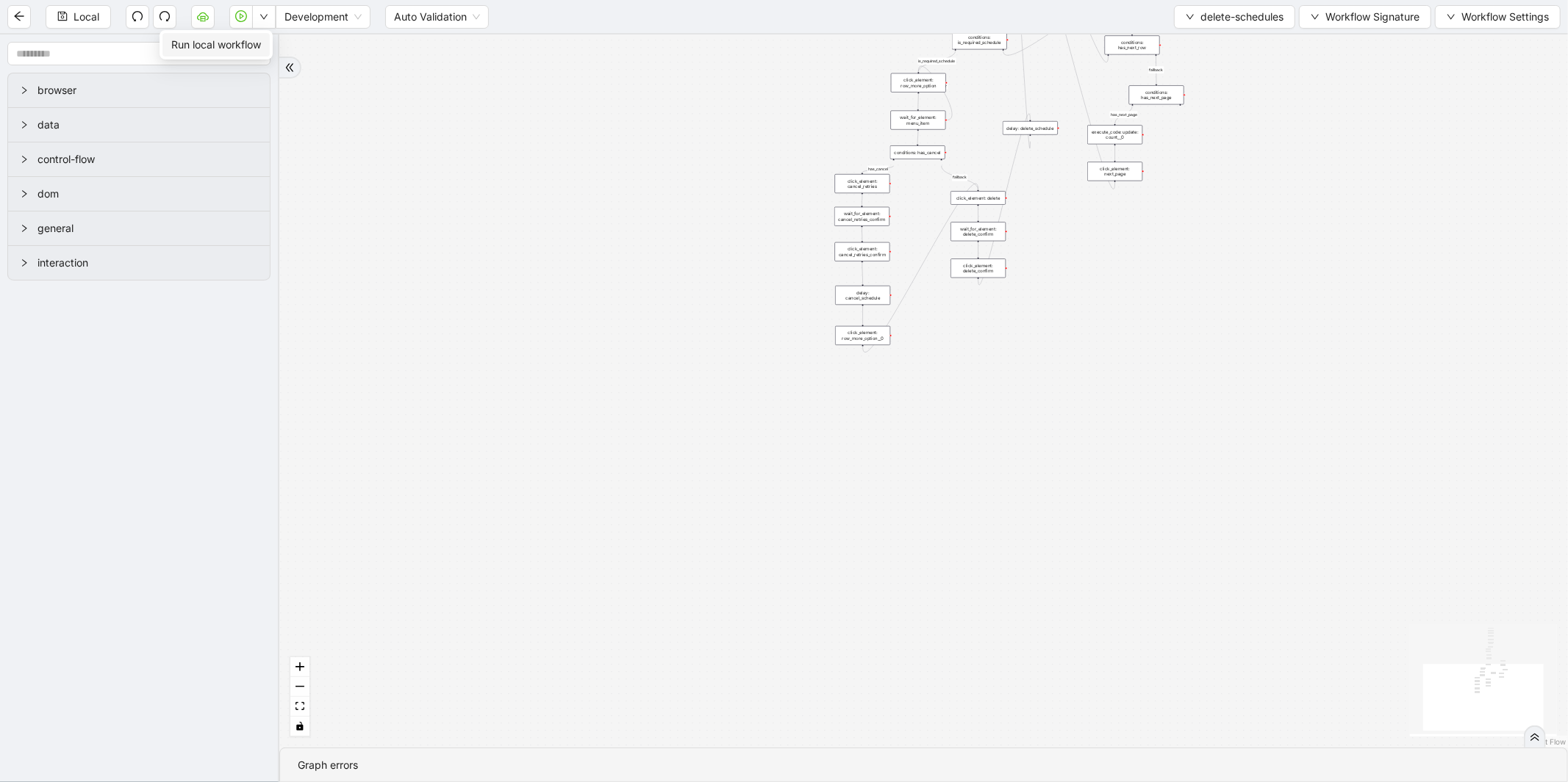
click at [251, 39] on span "Run local workflow" at bounding box center [215, 44] width 89 height 16
click at [237, 19] on icon "play-circle" at bounding box center [240, 15] width 11 height 11
